Goal: Find specific page/section

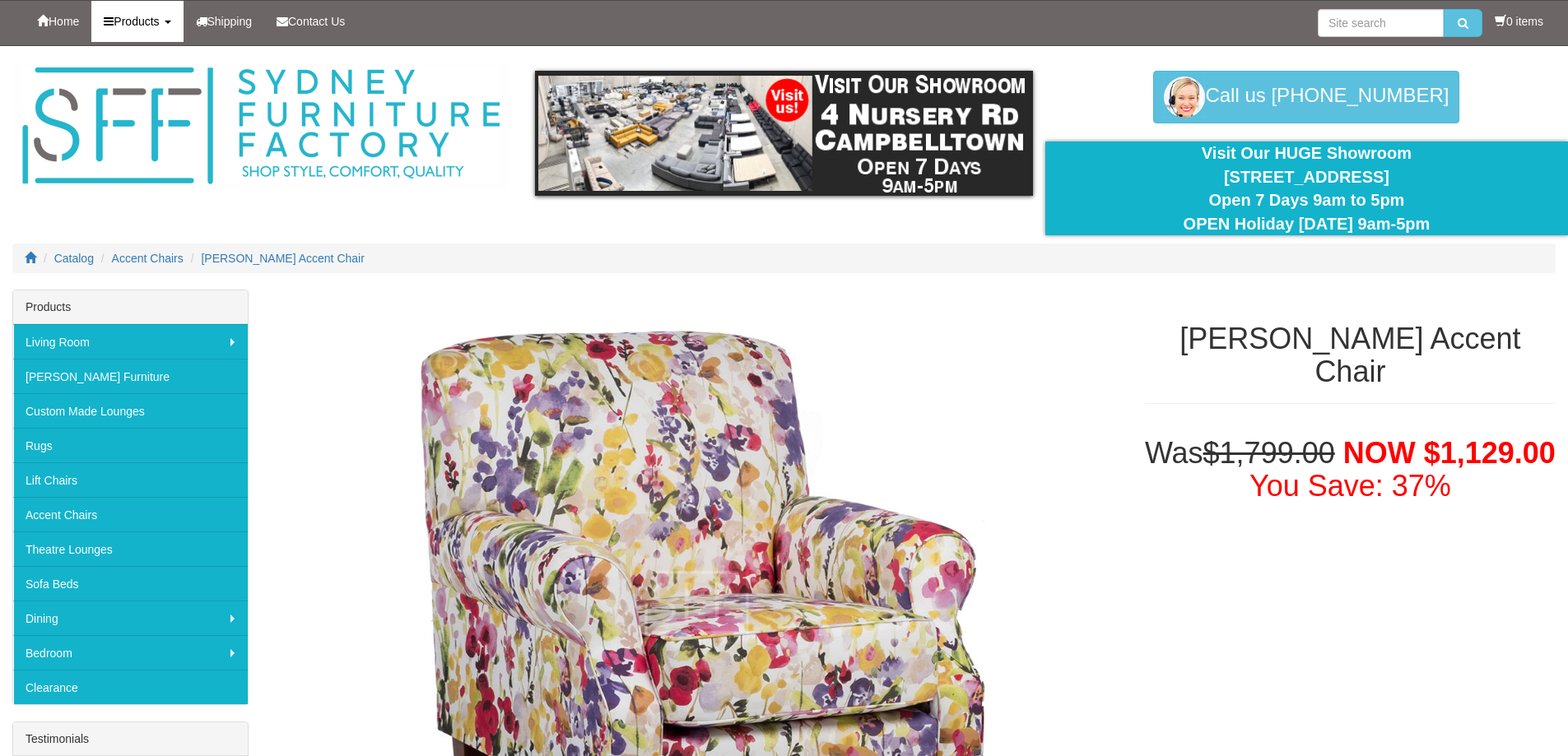
click at [125, 30] on link "Products" at bounding box center [137, 21] width 92 height 42
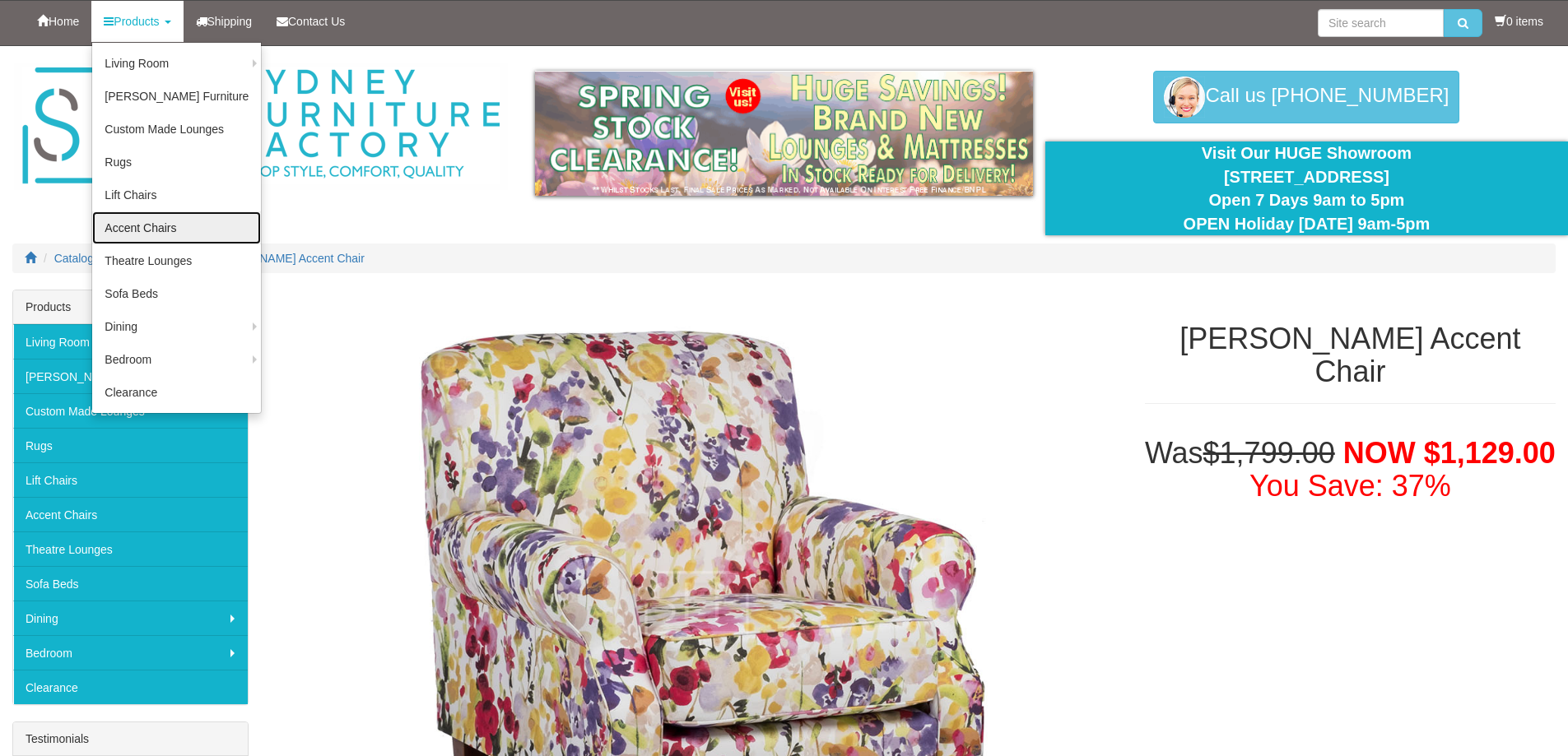
click at [142, 225] on link "Accent Chairs" at bounding box center [176, 228] width 169 height 33
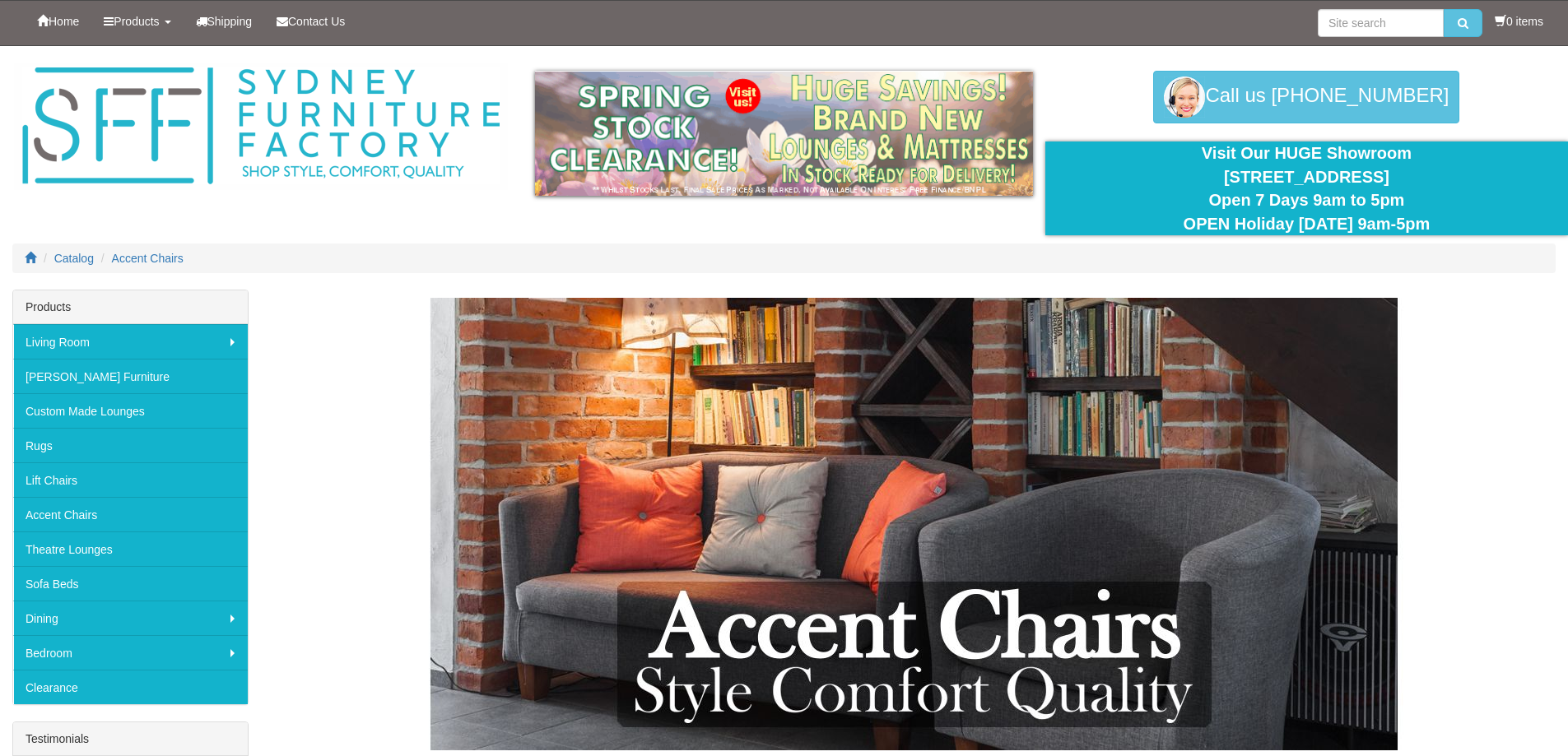
click at [587, 409] on img at bounding box center [915, 525] width 1235 height 453
